Goal: Complete application form: Complete application form

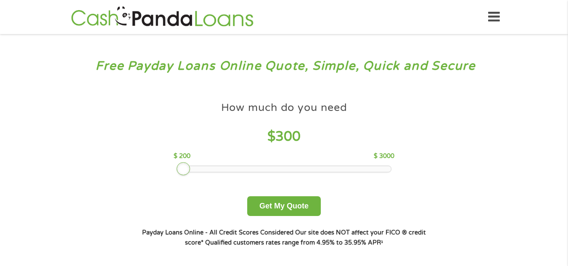
drag, startPoint x: 237, startPoint y: 170, endPoint x: 186, endPoint y: 166, distance: 50.7
click at [186, 166] on div at bounding box center [183, 168] width 13 height 13
click at [297, 209] on button "Get My Quote" at bounding box center [284, 206] width 74 height 20
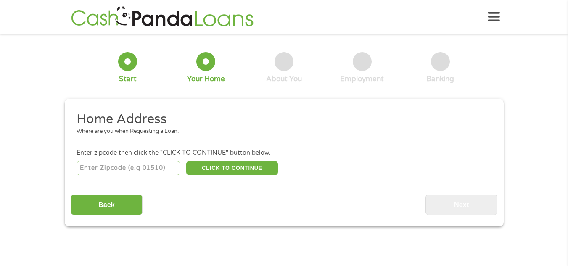
click at [131, 166] on input "number" at bounding box center [129, 168] width 104 height 14
type input "08205"
click at [226, 160] on div "08205 CLICK TO CONTINUE Please recheck your Zipcode, it seems to be Incorrect" at bounding box center [284, 167] width 415 height 17
click at [228, 165] on button "CLICK TO CONTINUE" at bounding box center [232, 168] width 92 height 14
type input "08205"
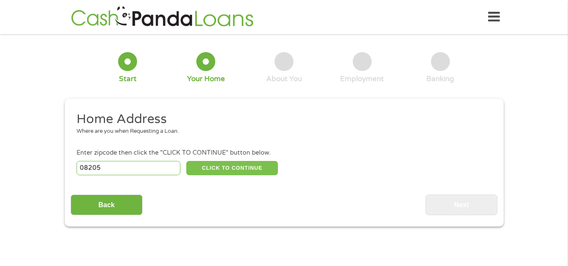
type input "Absecon"
select select "[US_STATE]"
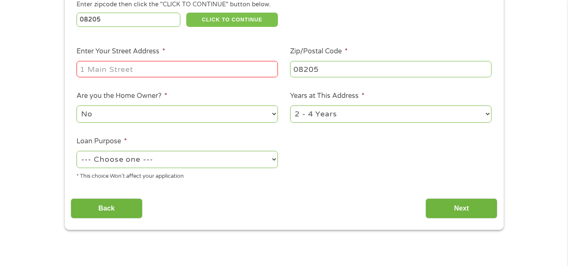
scroll to position [140, 0]
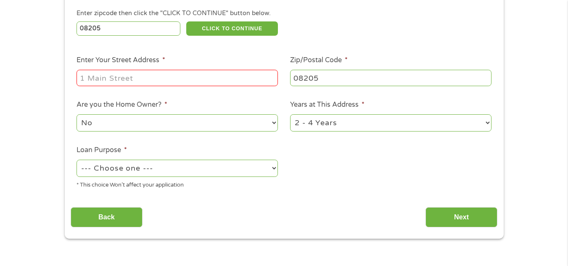
click at [443, 127] on select "1 Year or less 1 - 2 Years 2 - 4 Years Over 4 Years" at bounding box center [391, 122] width 202 height 17
select select "60months"
click at [290, 114] on select "1 Year or less 1 - 2 Years 2 - 4 Years Over 4 Years" at bounding box center [391, 122] width 202 height 17
click at [153, 83] on input "Enter Your Street Address *" at bounding box center [178, 78] width 202 height 16
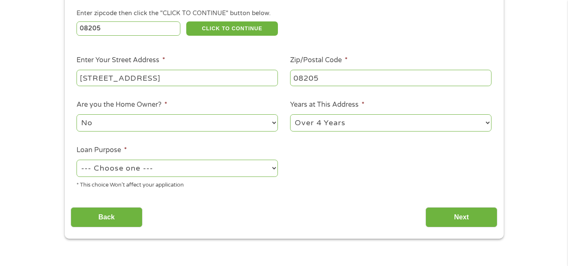
type input "[STREET_ADDRESS]"
click at [159, 122] on select "No Yes" at bounding box center [178, 122] width 202 height 17
click at [77, 114] on select "No Yes" at bounding box center [178, 122] width 202 height 17
click at [171, 179] on div "* This choice Won’t affect your application" at bounding box center [178, 183] width 202 height 11
click at [170, 173] on select "--- Choose one --- Pay Bills Debt Consolidation Home Improvement Major Purchase…" at bounding box center [178, 168] width 202 height 17
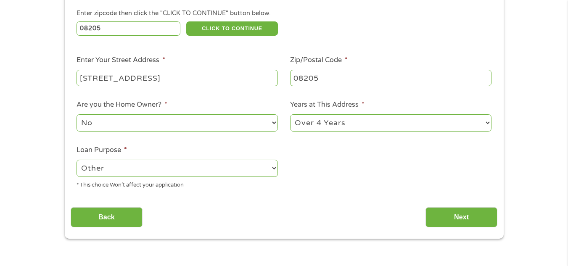
click at [77, 160] on select "--- Choose one --- Pay Bills Debt Consolidation Home Improvement Major Purchase…" at bounding box center [178, 168] width 202 height 17
click at [261, 166] on select "--- Choose one --- Pay Bills Debt Consolidation Home Improvement Major Purchase…" at bounding box center [178, 168] width 202 height 17
select select "shorttermcash"
click at [77, 160] on select "--- Choose one --- Pay Bills Debt Consolidation Home Improvement Major Purchase…" at bounding box center [178, 168] width 202 height 17
click at [475, 210] on input "Next" at bounding box center [462, 217] width 72 height 21
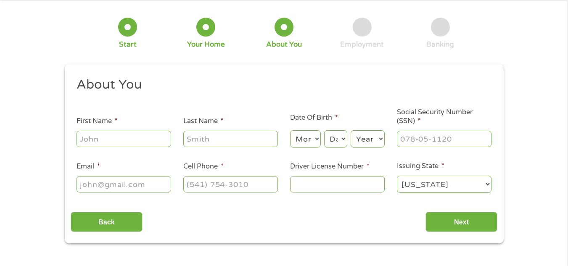
scroll to position [0, 0]
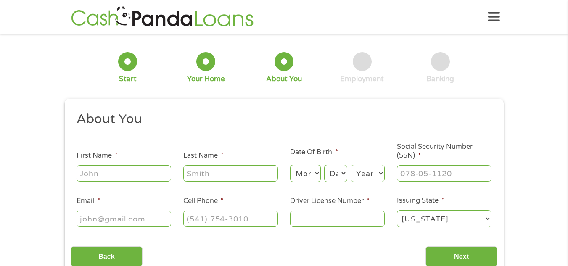
click at [131, 171] on input "First Name *" at bounding box center [124, 173] width 95 height 16
type input "[PERSON_NAME]"
type input "Malvern"
click at [305, 175] on select "Month 1 2 3 4 5 6 7 8 9 10 11 12" at bounding box center [305, 173] width 31 height 17
select select "12"
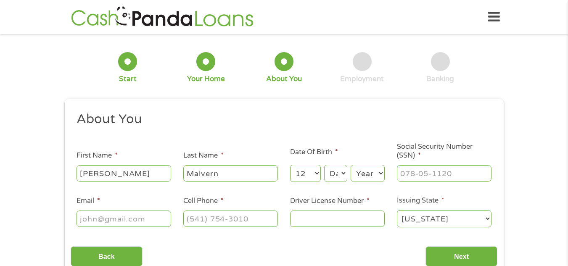
click at [290, 165] on select "Month 1 2 3 4 5 6 7 8 9 10 11 12" at bounding box center [305, 173] width 31 height 17
click at [340, 178] on select "Day 1 2 3 4 5 6 7 8 9 10 11 12 13 14 15 16 17 18 19 20 21 22 23 24 25 26 27 28 …" at bounding box center [335, 173] width 23 height 17
select select "29"
click at [324, 165] on select "Day 1 2 3 4 5 6 7 8 9 10 11 12 13 14 15 16 17 18 19 20 21 22 23 24 25 26 27 28 …" at bounding box center [335, 173] width 23 height 17
click at [368, 178] on select "Year [DATE] 2006 2005 2004 2003 2002 2001 2000 1999 1998 1997 1996 1995 1994 19…" at bounding box center [368, 173] width 34 height 17
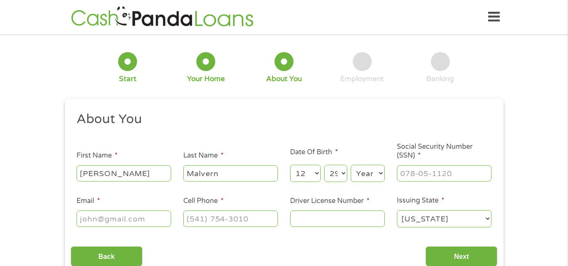
select select "1996"
click at [351, 165] on select "Year [DATE] 2006 2005 2004 2003 2002 2001 2000 1999 1998 1997 1996 1995 1994 19…" at bounding box center [368, 173] width 34 height 17
click at [410, 166] on input "___-__-____" at bounding box center [444, 173] width 95 height 16
type input "145-02-3128"
type input "[EMAIL_ADDRESS][DOMAIN_NAME]"
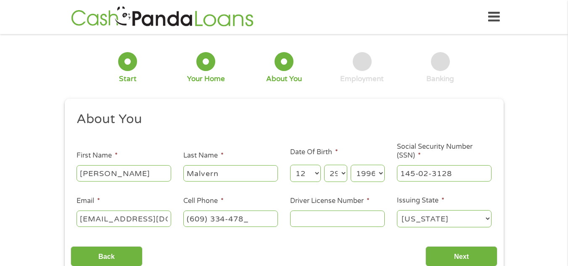
type input "[PHONE_NUMBER]"
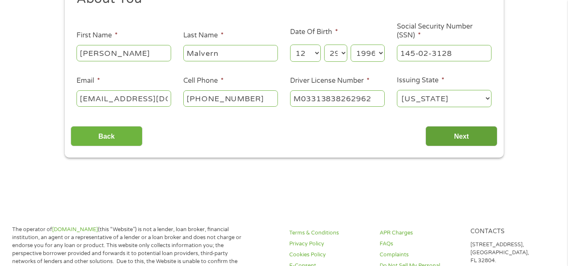
type input "M03313838262962"
click at [489, 135] on input "Next" at bounding box center [462, 136] width 72 height 21
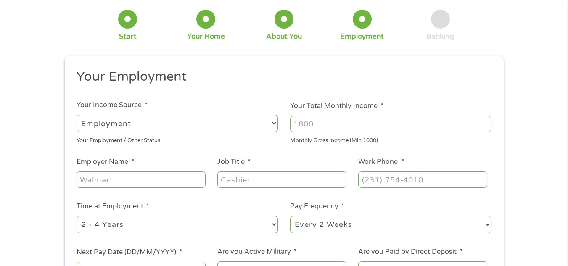
scroll to position [73, 0]
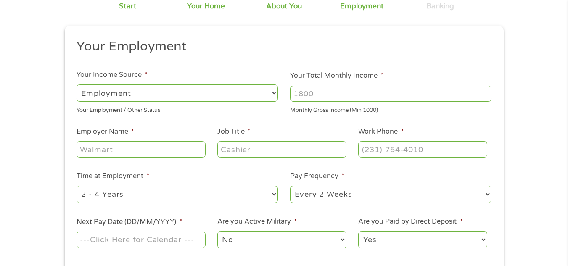
click at [326, 92] on input "Your Total Monthly Income *" at bounding box center [391, 94] width 202 height 16
type input "3400"
type input "[GEOGRAPHIC_DATA]"
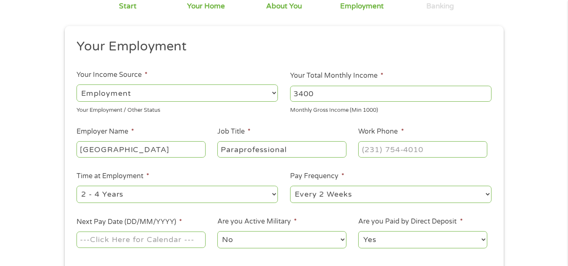
type input "Paraprofessional"
type input "[PHONE_NUMBER]"
click at [212, 198] on select "--- Choose one --- 1 Year or less 1 - 2 Years 2 - 4 Years Over 4 Years" at bounding box center [178, 194] width 202 height 17
select select "24months"
click at [77, 186] on select "--- Choose one --- 1 Year or less 1 - 2 Years 2 - 4 Years Over 4 Years" at bounding box center [178, 194] width 202 height 17
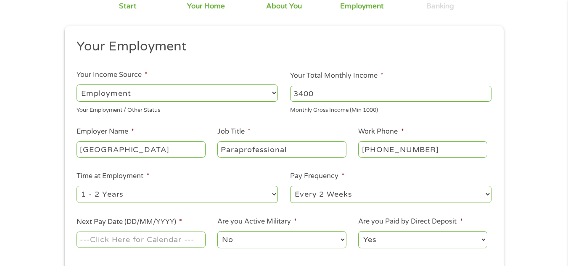
click at [173, 236] on input "Next Pay Date (DD/MM/YYYY) *" at bounding box center [141, 240] width 129 height 16
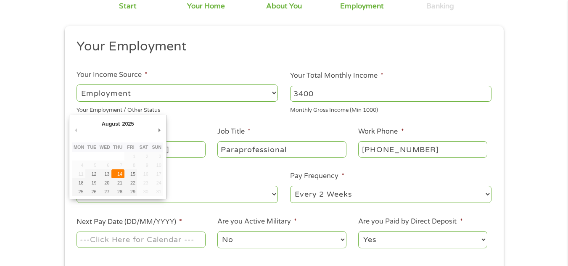
type input "[DATE]"
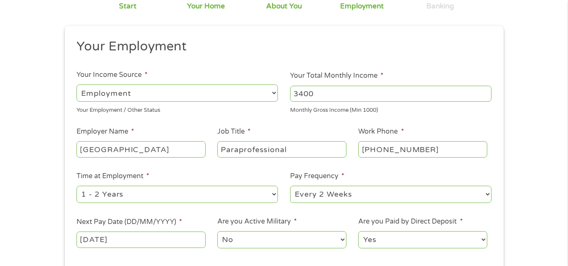
click at [246, 241] on select "No Yes" at bounding box center [282, 239] width 129 height 17
click at [248, 238] on select "No Yes" at bounding box center [282, 239] width 129 height 17
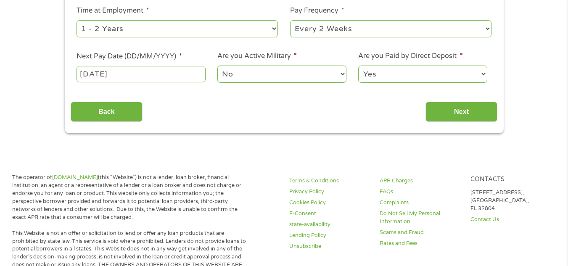
scroll to position [242, 0]
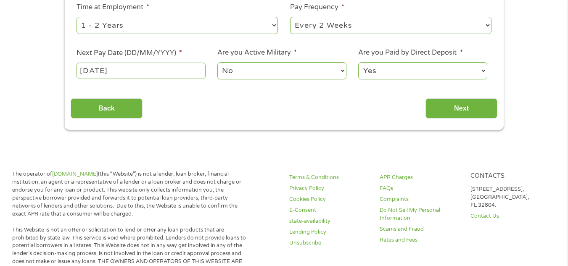
click at [449, 111] on input "Next" at bounding box center [462, 108] width 72 height 21
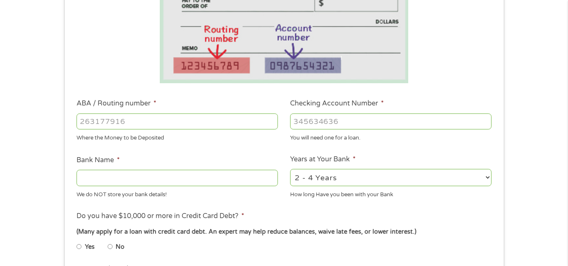
scroll to position [199, 0]
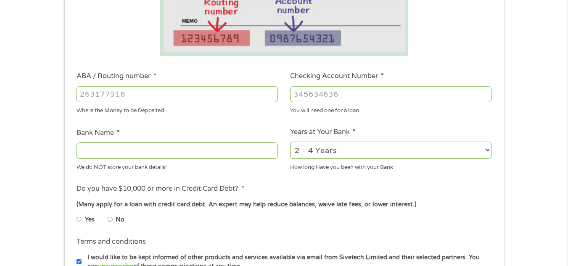
click at [236, 92] on input "ABA / Routing number *" at bounding box center [178, 94] width 202 height 16
type input "031207607"
type input "PNC BANK [US_STATE]"
type input "8065554166"
click at [398, 146] on select "2 - 4 Years 6 - 12 Months 1 - 2 Years Over 4 Years" at bounding box center [391, 150] width 202 height 17
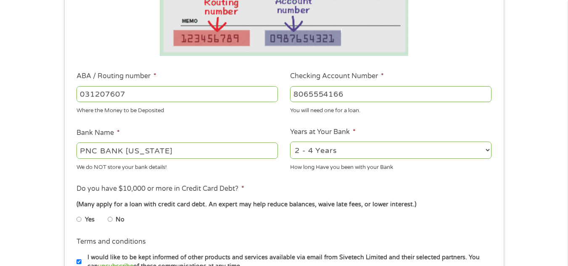
select select "60months"
click at [290, 142] on select "2 - 4 Years 6 - 12 Months 1 - 2 Years Over 4 Years" at bounding box center [391, 150] width 202 height 17
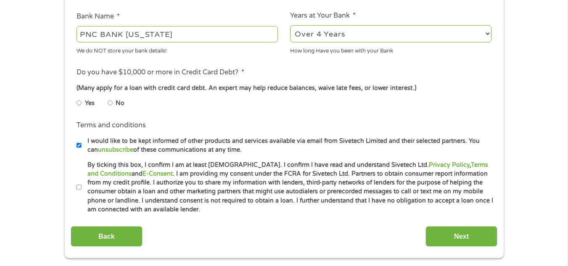
scroll to position [318, 0]
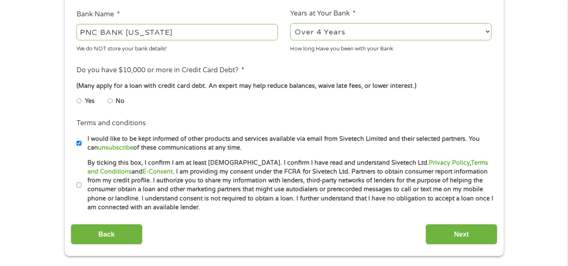
click at [78, 101] on input "Yes" at bounding box center [79, 100] width 5 height 13
radio input "true"
click at [80, 183] on input "By ticking this box, I confirm I am at least [DEMOGRAPHIC_DATA]. I confirm I ha…" at bounding box center [79, 185] width 5 height 13
checkbox input "true"
click at [457, 234] on input "Next" at bounding box center [462, 234] width 72 height 21
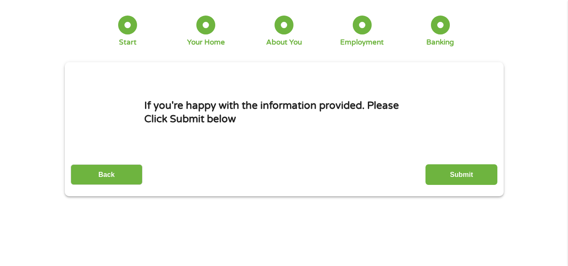
scroll to position [0, 0]
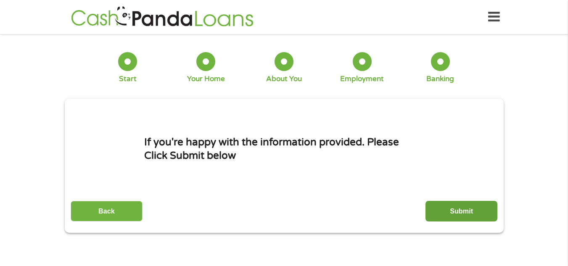
click at [469, 213] on input "Submit" at bounding box center [462, 211] width 72 height 21
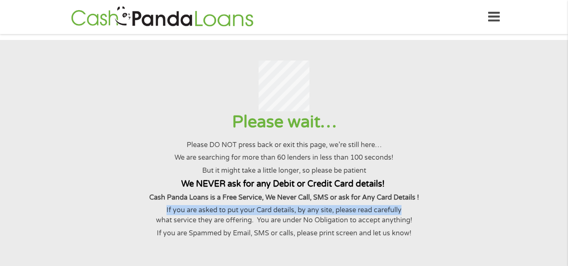
drag, startPoint x: 469, startPoint y: 213, endPoint x: 474, endPoint y: 205, distance: 9.5
click at [474, 205] on div "Please wait… Please DO NOT press back or exit this page, we’re still here… We a…" at bounding box center [284, 174] width 548 height 127
